Goal: Understand process/instructions

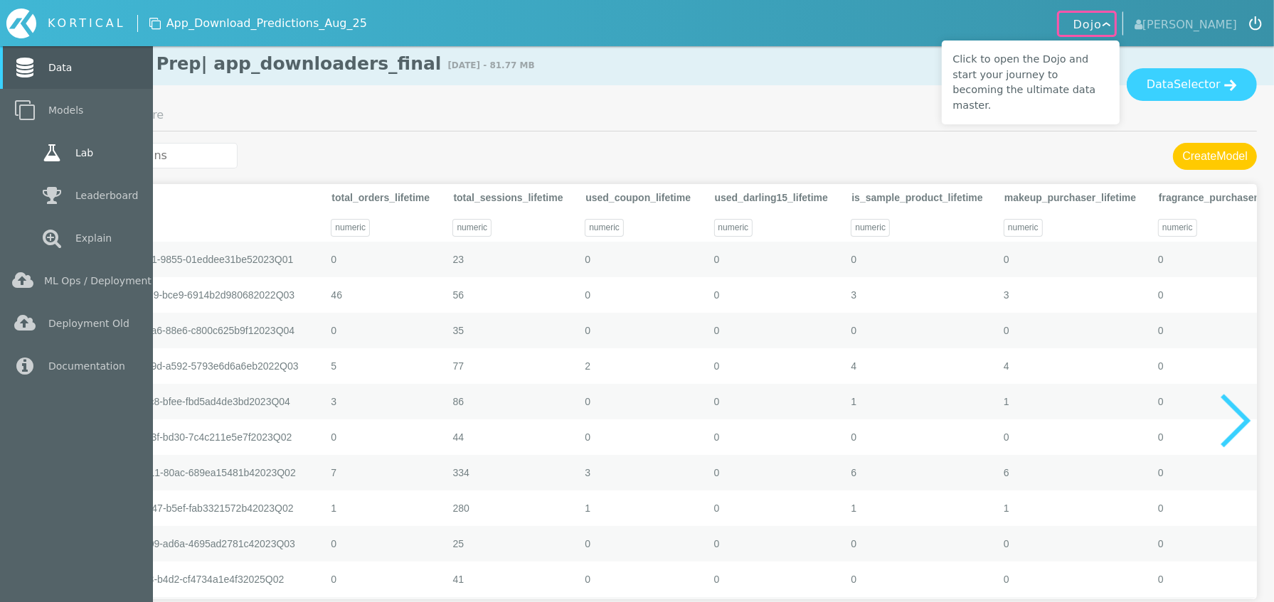
click at [101, 152] on link "Lab" at bounding box center [76, 153] width 153 height 43
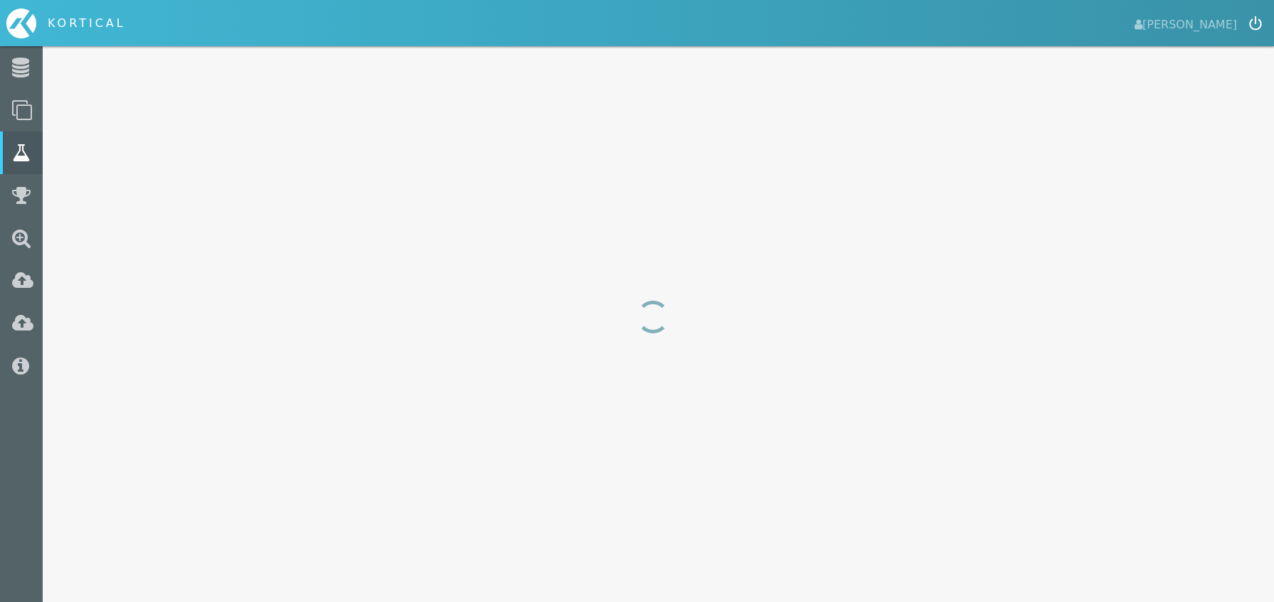
select select "f1_score"
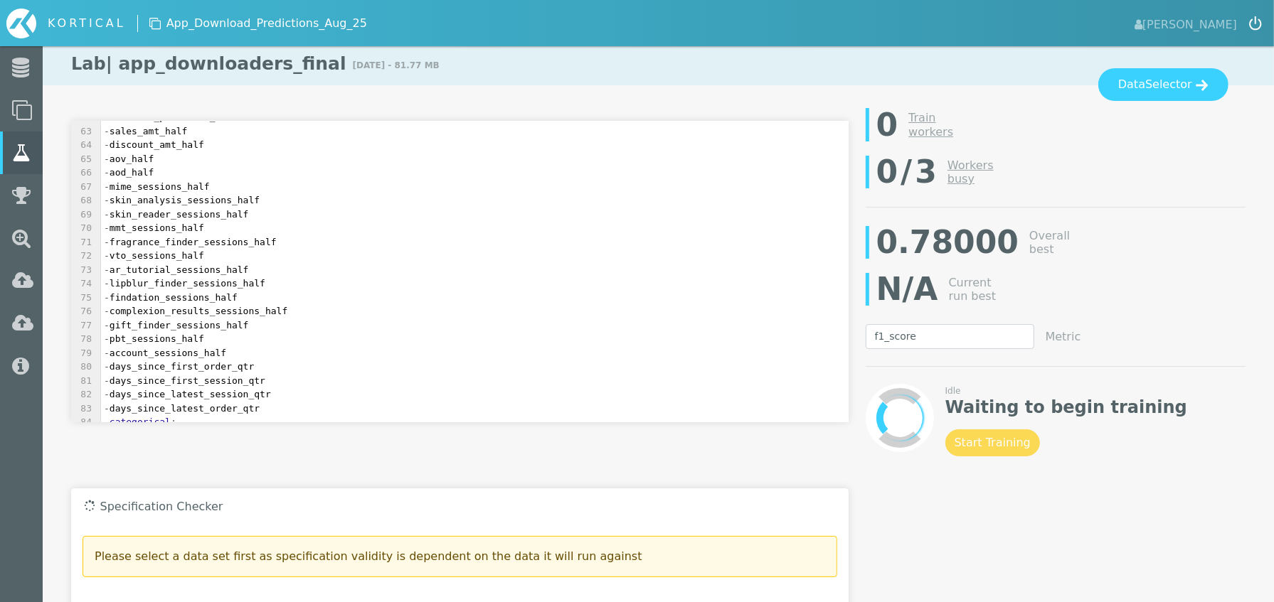
scroll to position [1055, 0]
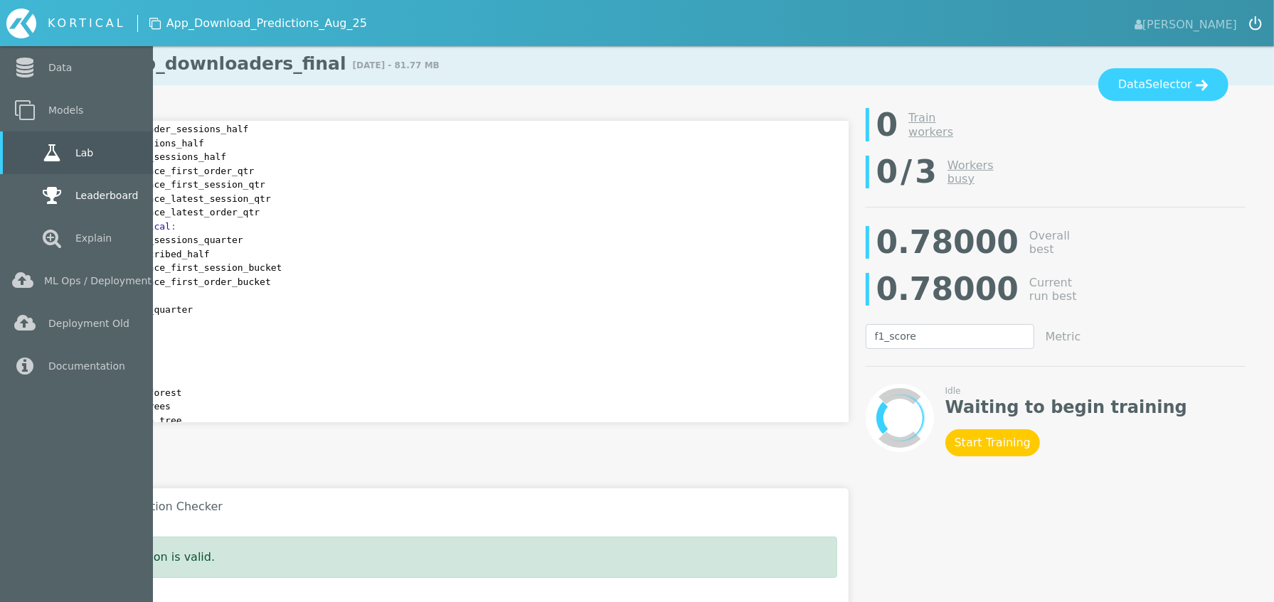
click at [91, 204] on link "Leaderboard" at bounding box center [76, 195] width 153 height 43
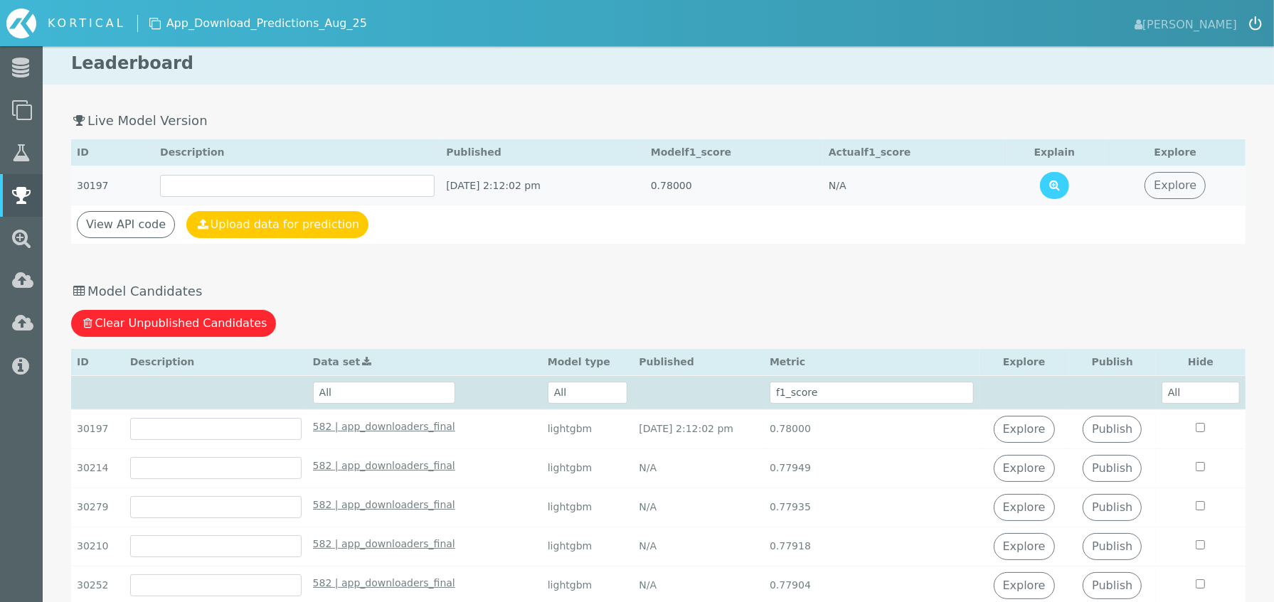
click at [624, 183] on td "[DATE] 2:12:02 pm" at bounding box center [542, 185] width 205 height 39
click at [130, 228] on link "View API code" at bounding box center [126, 224] width 98 height 27
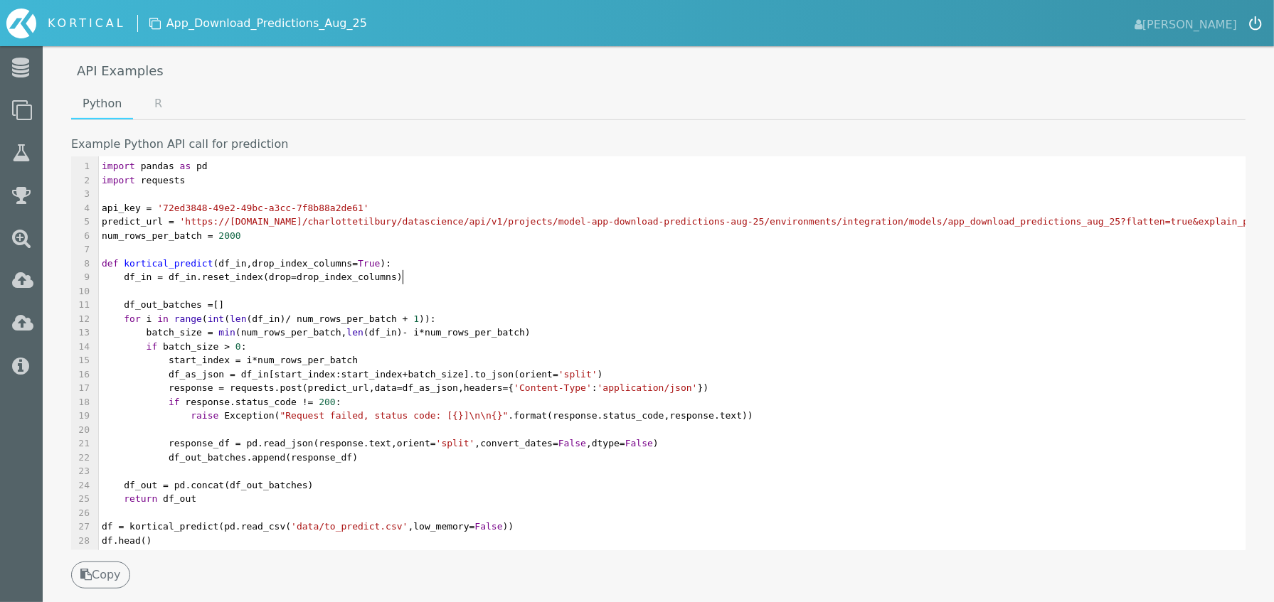
scroll to position [4, 0]
click at [597, 277] on pre "df_in = df_in . reset_index ( drop = drop_index_columns )" at bounding box center [819, 277] width 1441 height 14
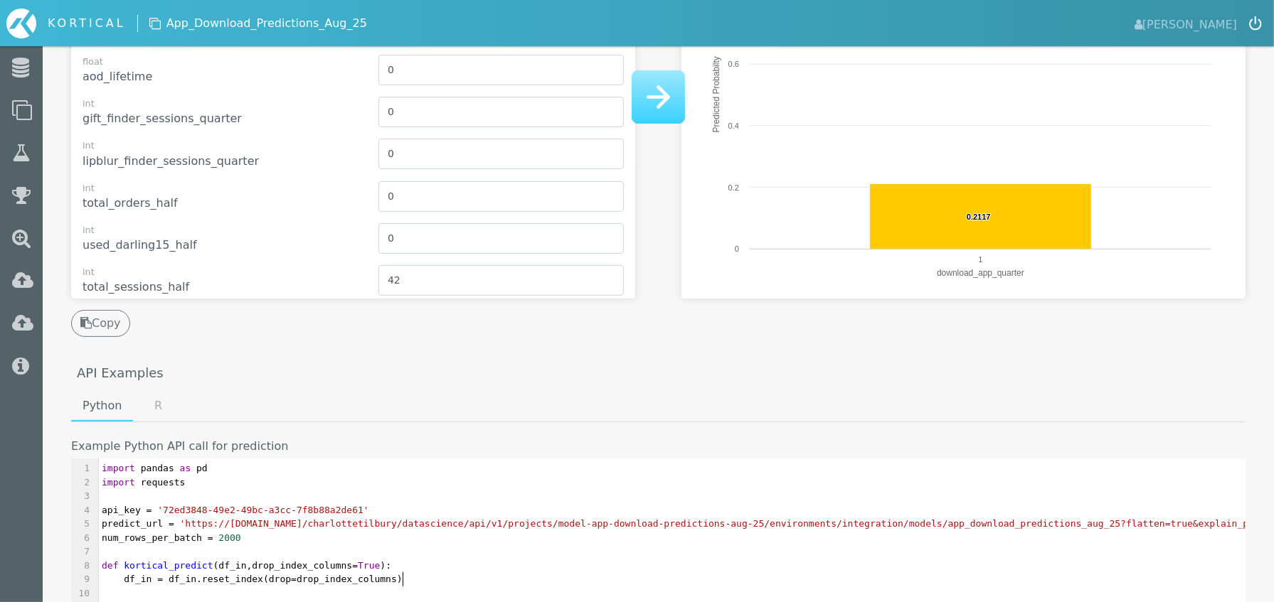
scroll to position [476, 0]
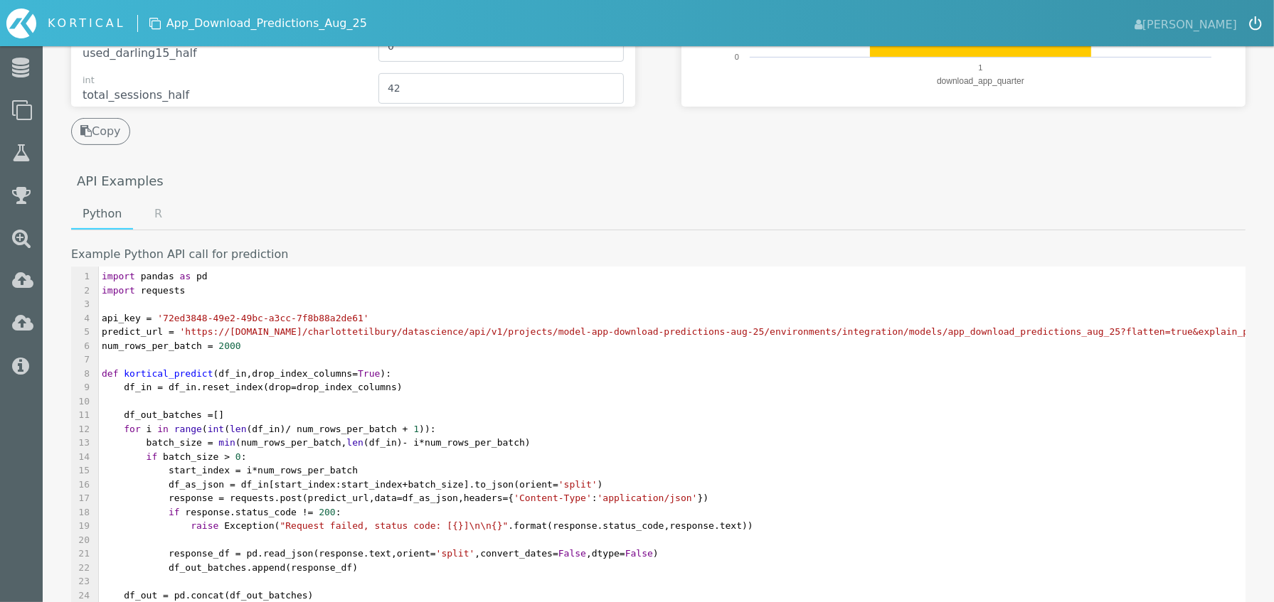
click at [178, 319] on span "'72ed3848-49e2-49bc-a3cc-7f8b88a2de61'" at bounding box center [262, 318] width 211 height 11
type textarea "72ed3848-49e2-49bc-a3cc-7f8b88a2de61"
drag, startPoint x: 178, startPoint y: 319, endPoint x: 354, endPoint y: 314, distance: 176.4
click at [354, 314] on span "'72ed3848-49e2-49bc-a3cc-7f8b88a2de61'" at bounding box center [262, 318] width 211 height 11
click at [193, 332] on span "'https://[DOMAIN_NAME]/charlottetilbury/datascience/api/v1/projects/model-app-d…" at bounding box center [792, 331] width 1225 height 11
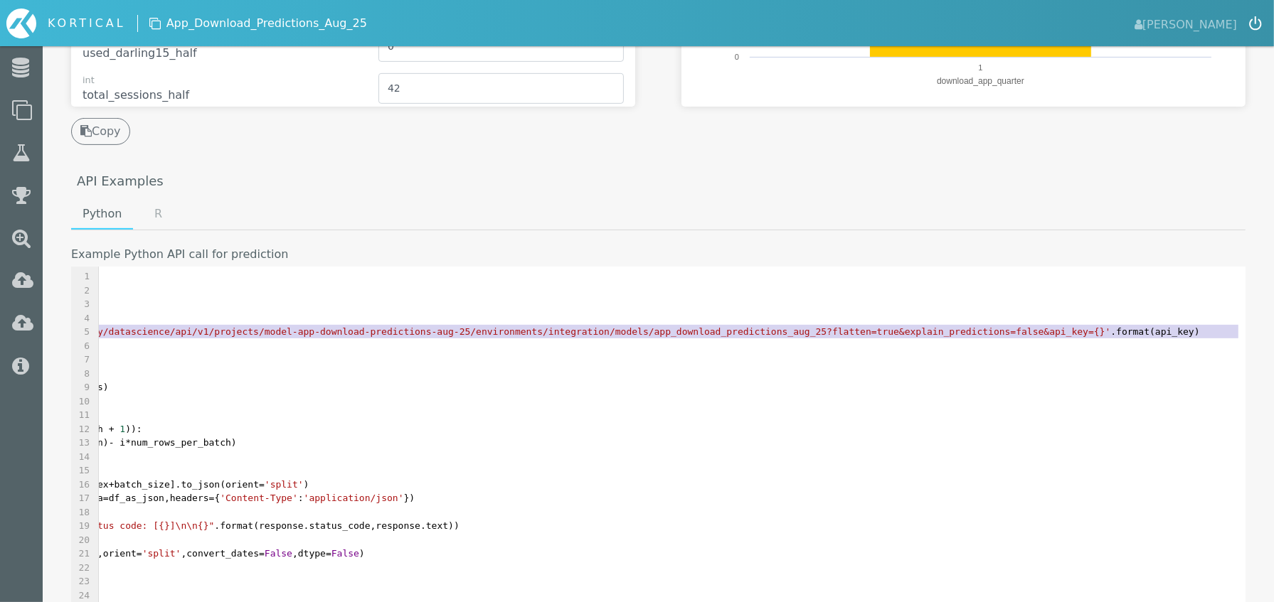
scroll to position [0, 257]
type textarea "https://[DOMAIN_NAME]/charlottetilbury/datascience/api/v1/projects/model-app-do…"
drag, startPoint x: 193, startPoint y: 332, endPoint x: 1182, endPoint y: 330, distance: 989.2
click at [1148, 330] on span "'https://[DOMAIN_NAME]/charlottetilbury/datascience/api/v1/projects/model-app-d…" at bounding box center [535, 331] width 1225 height 11
click at [1186, 334] on span "format" at bounding box center [1169, 331] width 33 height 11
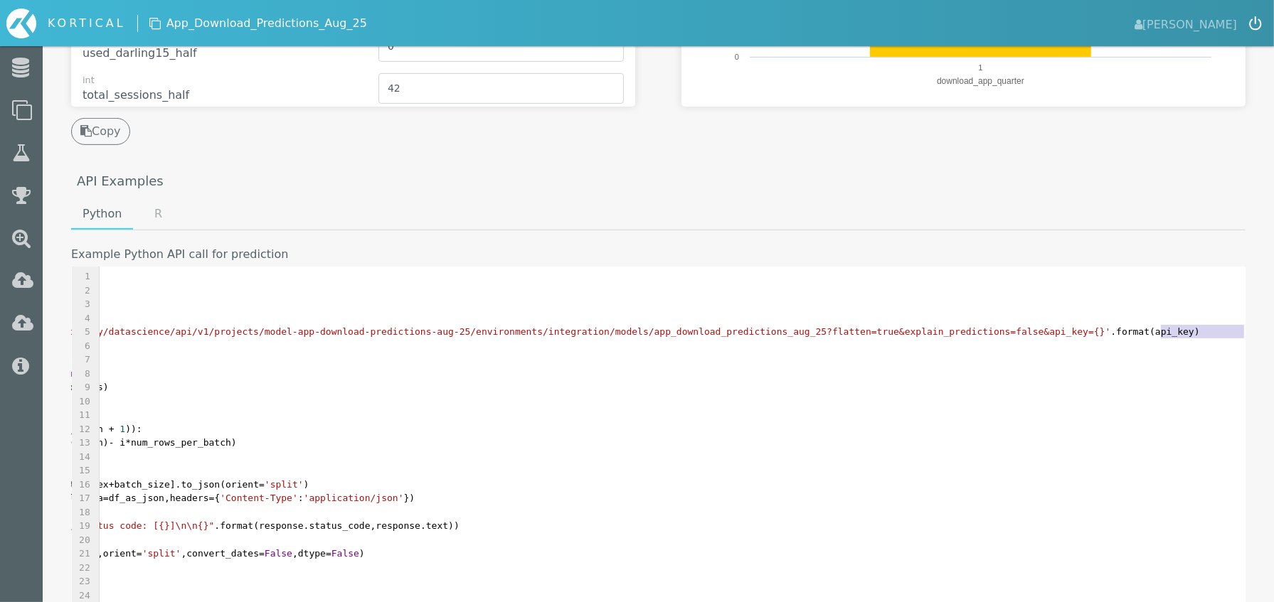
scroll to position [0, 0]
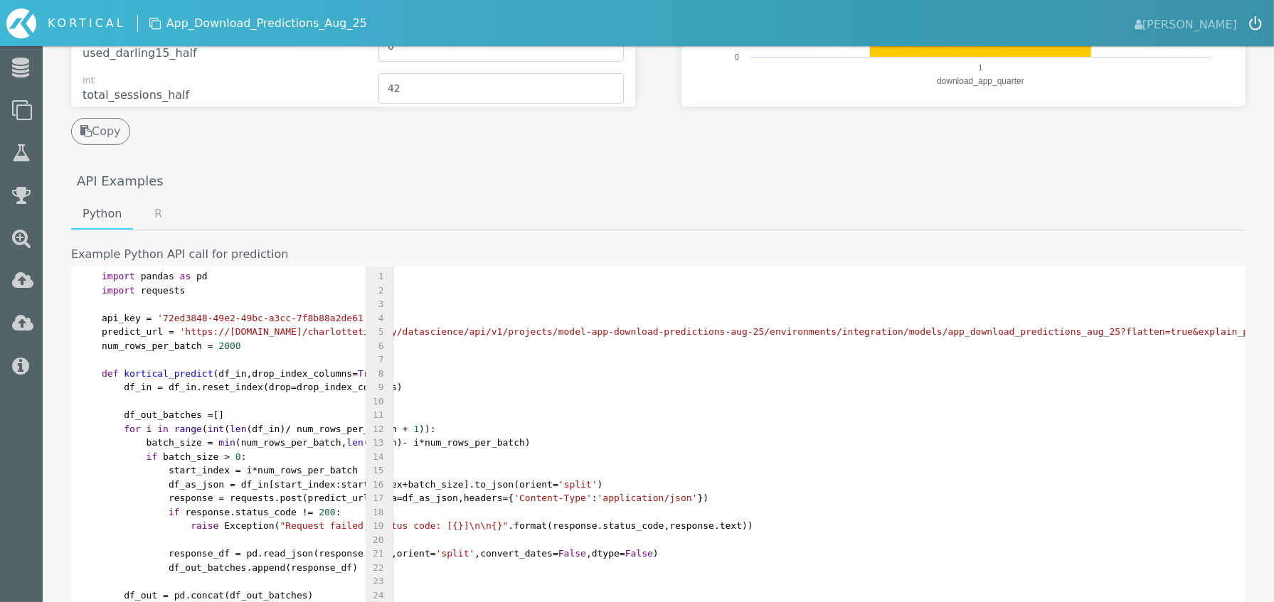
type textarea "num_rows_per_batch = 2000"
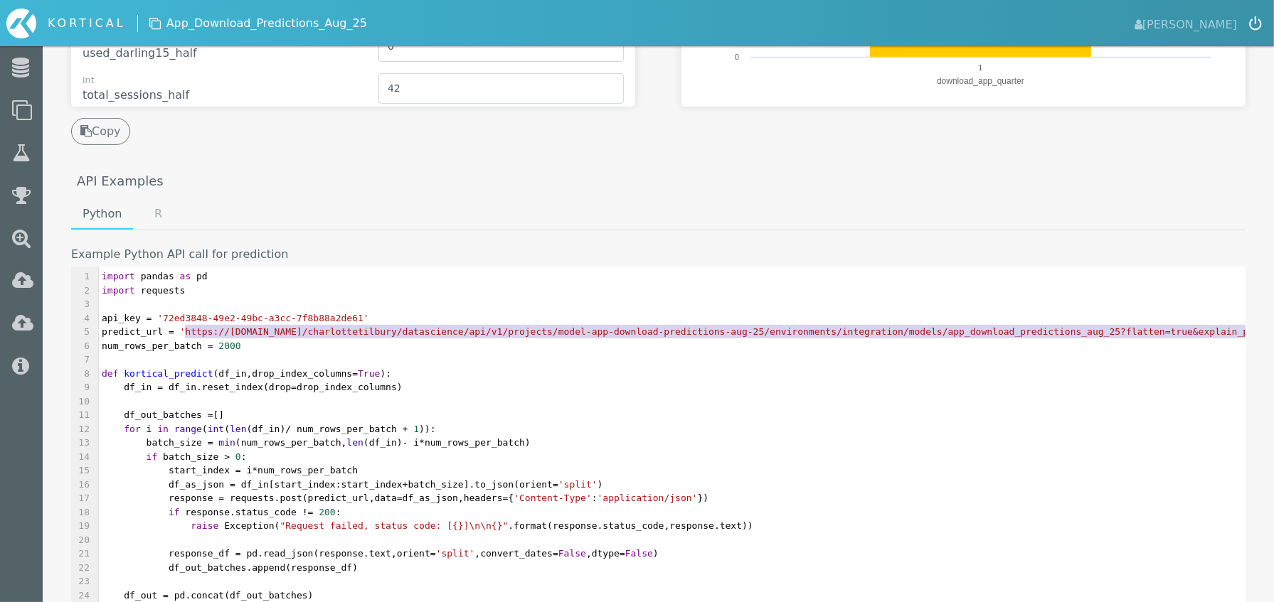
type textarea "'https://[DOMAIN_NAME]/charlottetilbury/datascience/api/v1/projects/model-app-d…"
drag, startPoint x: 1242, startPoint y: 334, endPoint x: 181, endPoint y: 331, distance: 1060.3
click at [181, 331] on span "predict_url = 'https://[DOMAIN_NAME]/charlottetilbury/datascience/api/v1/projec…" at bounding box center [798, 331] width 1392 height 11
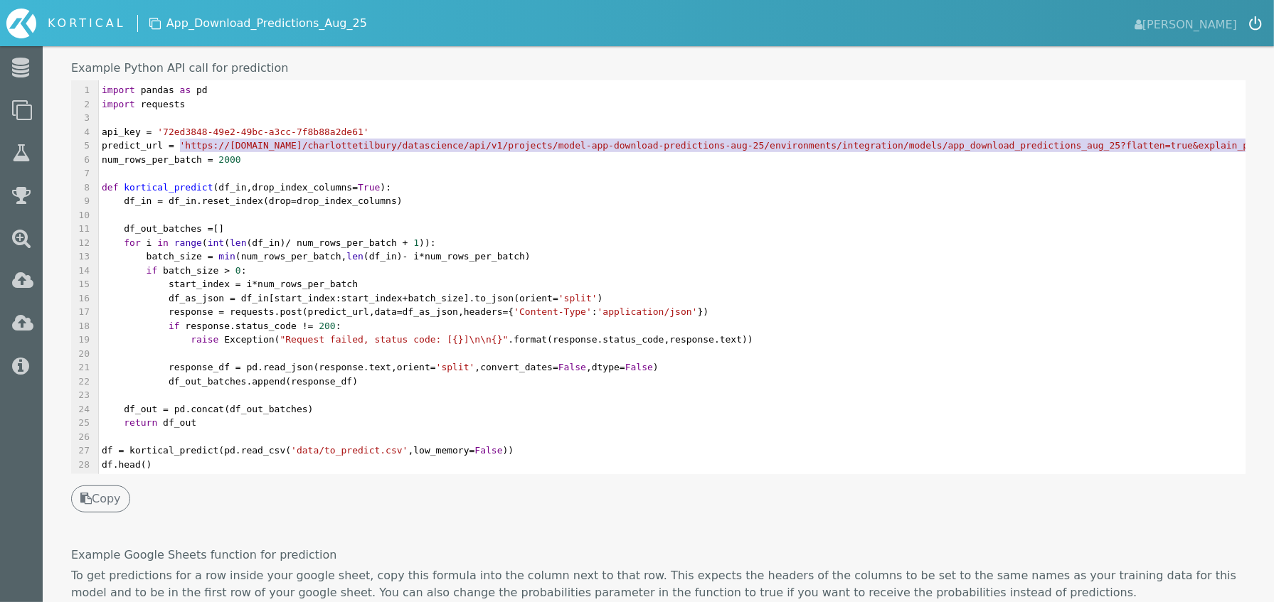
scroll to position [666, 0]
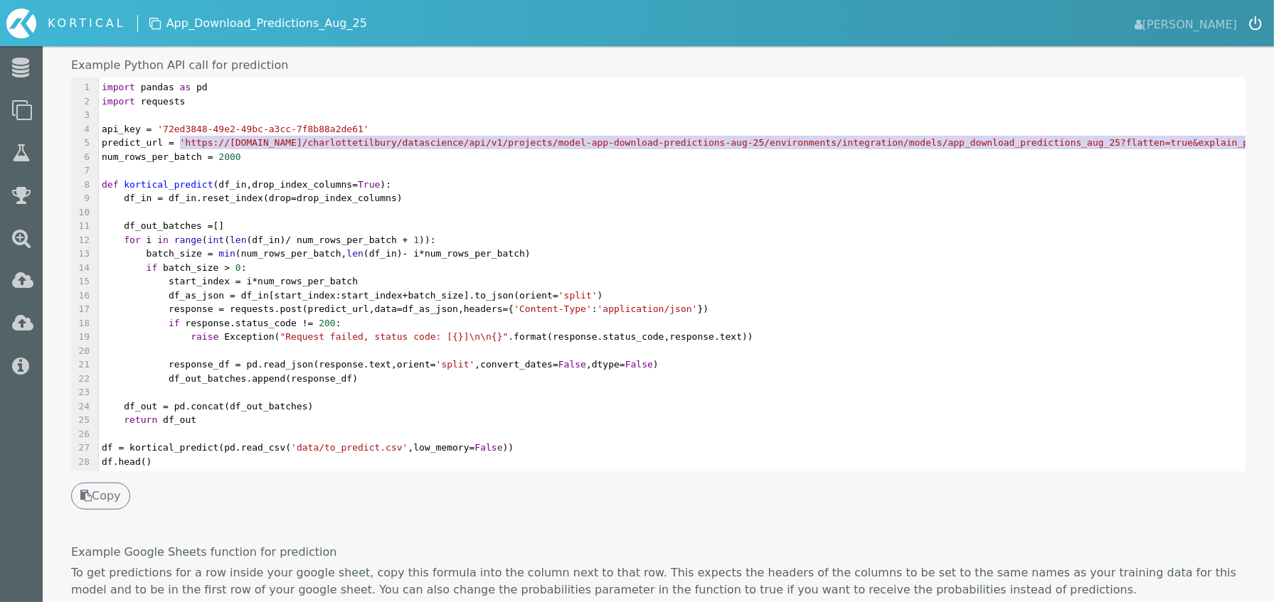
click at [661, 137] on span "'https://[DOMAIN_NAME]/charlottetilbury/datascience/api/v1/projects/model-app-d…" at bounding box center [792, 142] width 1225 height 11
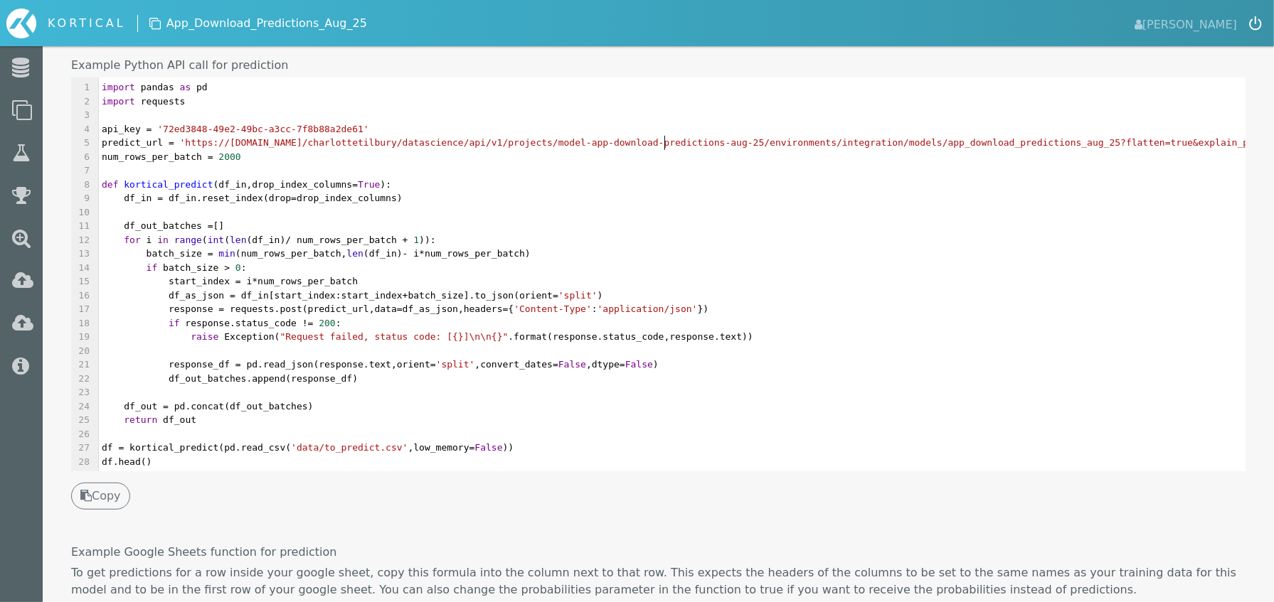
click at [614, 137] on span "'https://[DOMAIN_NAME]/charlottetilbury/datascience/api/v1/projects/model-app-d…" at bounding box center [792, 142] width 1225 height 11
type textarea "model-app-download-predictions-aug-25"
drag, startPoint x: 614, startPoint y: 137, endPoint x: 801, endPoint y: 139, distance: 187.0
click at [801, 139] on span "'https://[DOMAIN_NAME]/charlottetilbury/datascience/api/v1/projects/model-app-d…" at bounding box center [792, 142] width 1225 height 11
click at [684, 168] on pre "​" at bounding box center [819, 171] width 1441 height 14
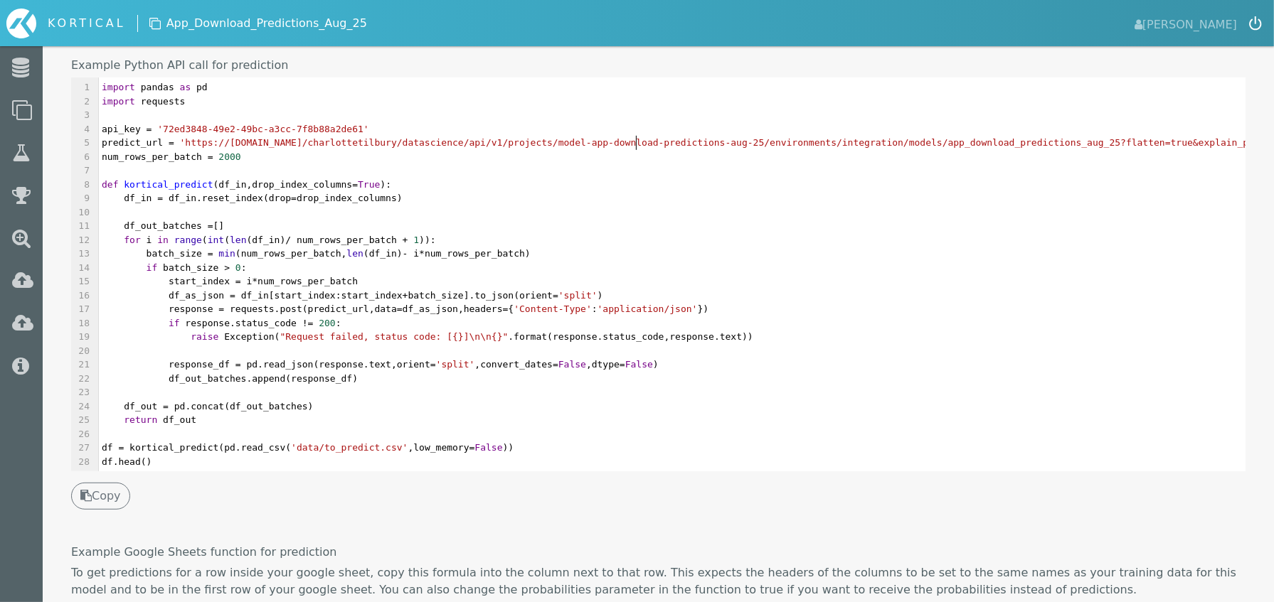
click at [639, 146] on span "'https://[DOMAIN_NAME]/charlottetilbury/datascience/api/v1/projects/model-app-d…" at bounding box center [792, 142] width 1225 height 11
type textarea "app-download-predictions-aug-25"
drag, startPoint x: 639, startPoint y: 146, endPoint x: 804, endPoint y: 141, distance: 165.1
click at [804, 141] on span "'https://[DOMAIN_NAME]/charlottetilbury/datascience/api/v1/projects/model-app-d…" at bounding box center [792, 142] width 1225 height 11
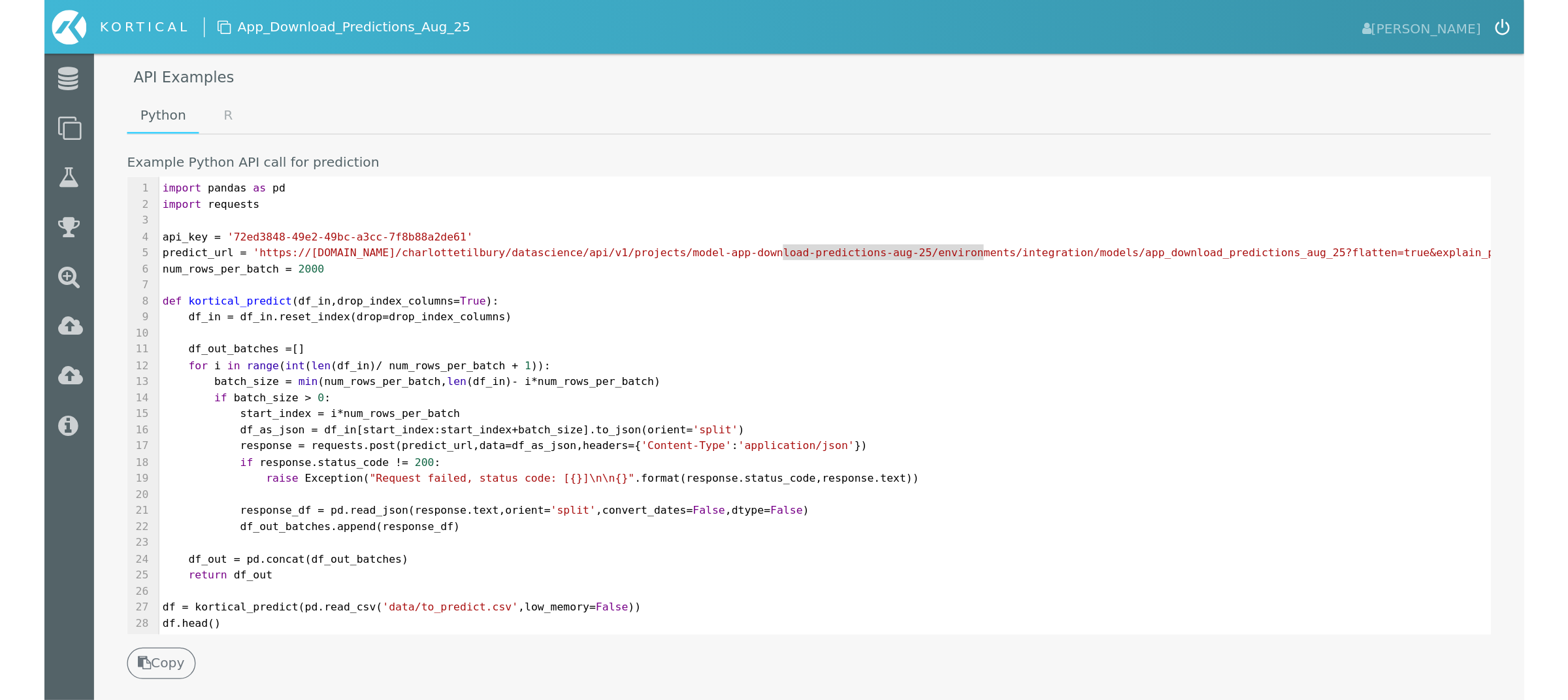
scroll to position [1, 0]
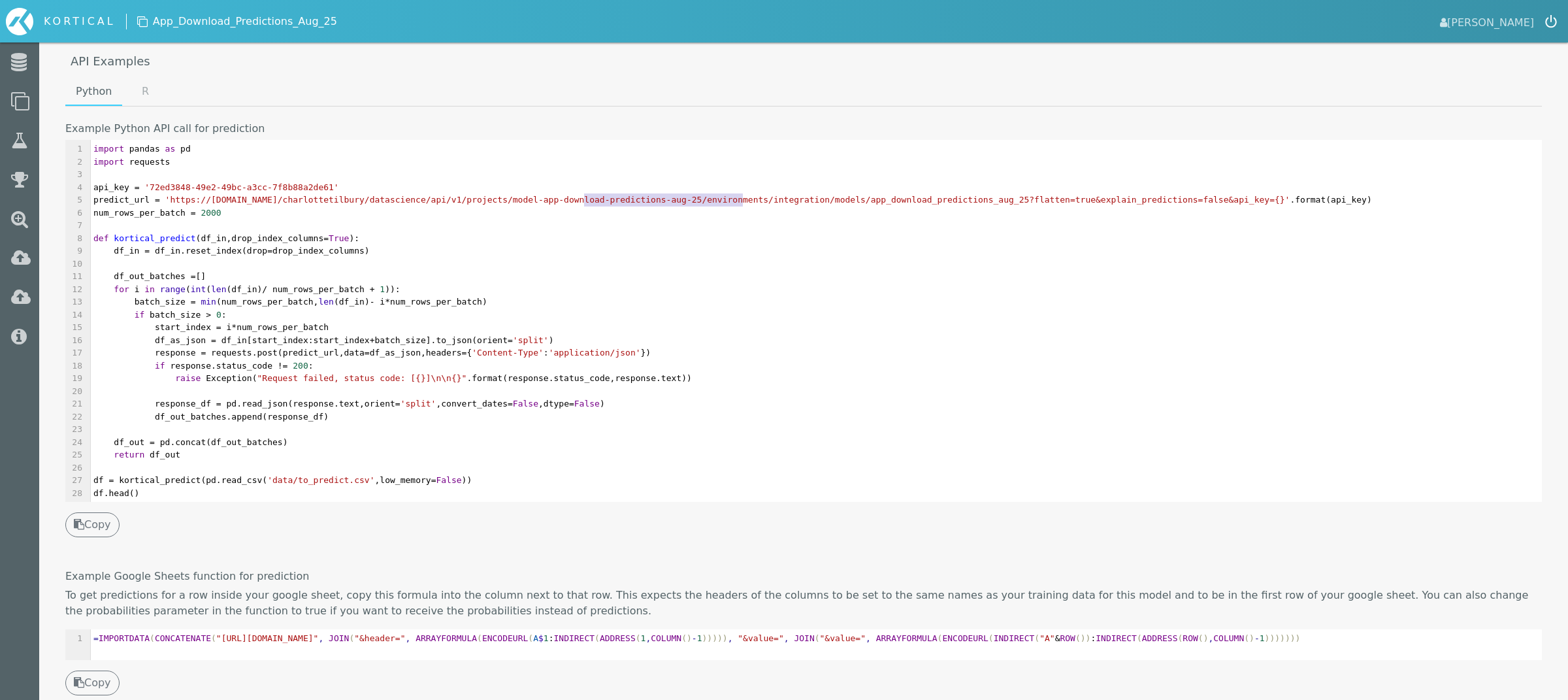
click at [1169, 21] on span "[PERSON_NAME]" at bounding box center [1486, 22] width 94 height 18
click at [1169, 27] on span "[PERSON_NAME]" at bounding box center [1486, 22] width 94 height 18
click at [1169, 20] on img "submit" at bounding box center [1551, 21] width 12 height 13
